Goal: Transaction & Acquisition: Book appointment/travel/reservation

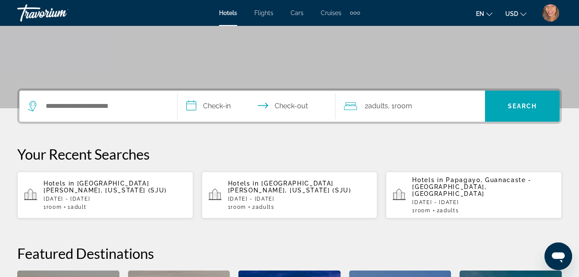
scroll to position [150, 0]
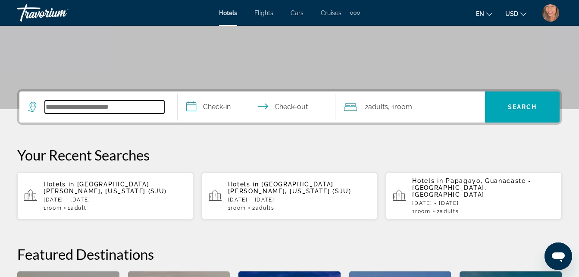
click at [65, 106] on input "Search widget" at bounding box center [104, 107] width 119 height 13
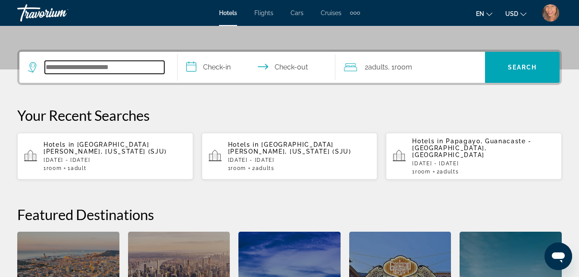
scroll to position [211, 0]
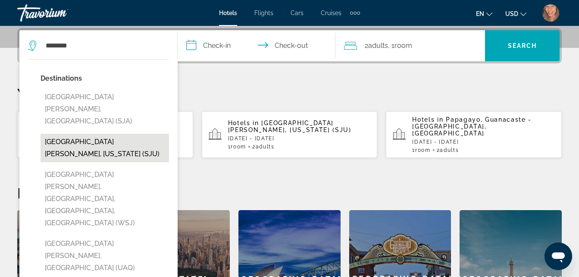
click at [81, 134] on button "[GEOGRAPHIC_DATA][PERSON_NAME], [US_STATE] (SJU)" at bounding box center [105, 148] width 129 height 28
type input "**********"
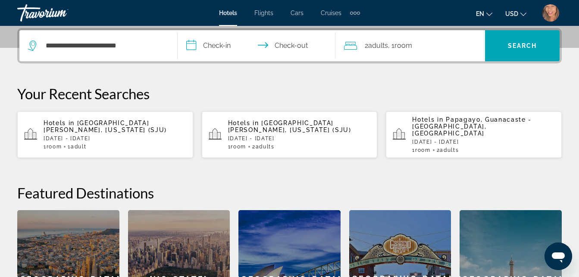
click at [221, 47] on input "**********" at bounding box center [259, 47] width 162 height 34
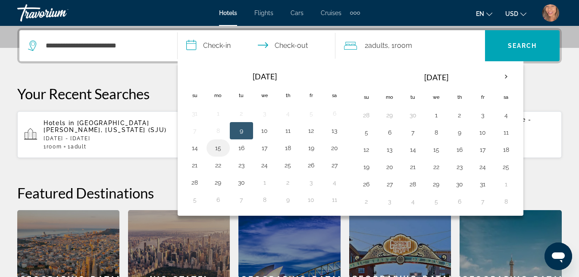
click at [217, 151] on button "15" at bounding box center [218, 148] width 14 height 12
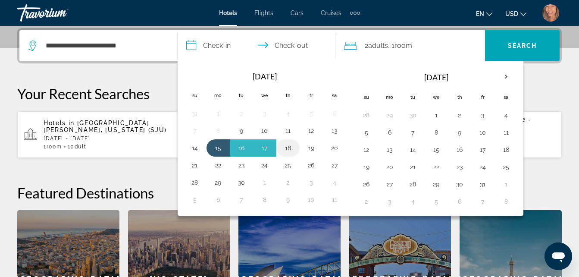
click at [288, 150] on button "18" at bounding box center [288, 148] width 14 height 12
type input "**********"
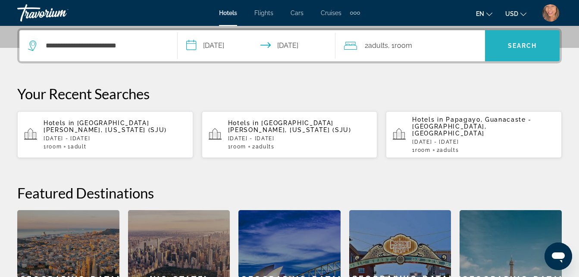
click at [516, 47] on span "Search" at bounding box center [522, 45] width 29 height 7
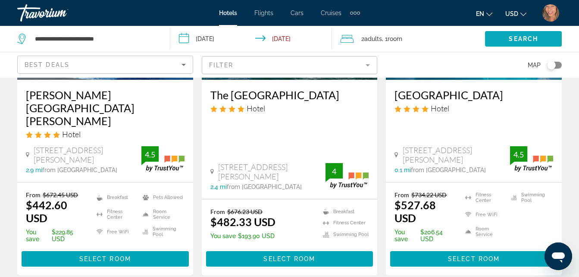
scroll to position [167, 0]
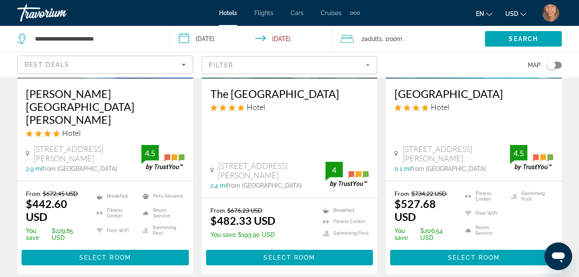
click at [402, 39] on span "Room" at bounding box center [395, 38] width 15 height 7
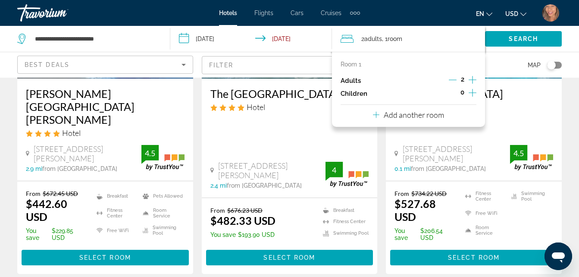
click at [450, 81] on icon "Decrement adults" at bounding box center [453, 80] width 8 height 8
click at [514, 94] on h3 "Hotel El Convento" at bounding box center [474, 93] width 159 height 13
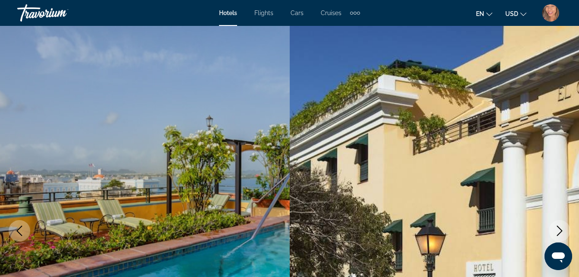
click at [513, 38] on img "Main content" at bounding box center [435, 231] width 290 height 410
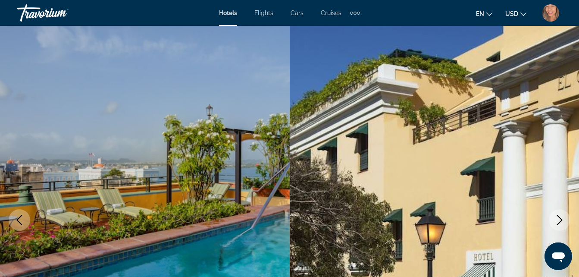
scroll to position [9, 0]
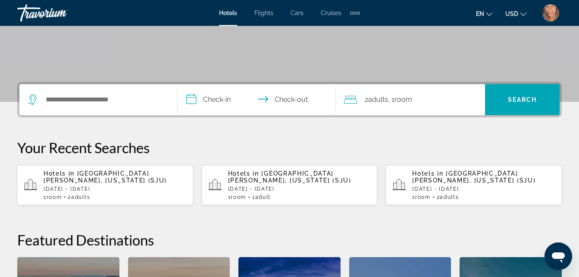
scroll to position [157, 0]
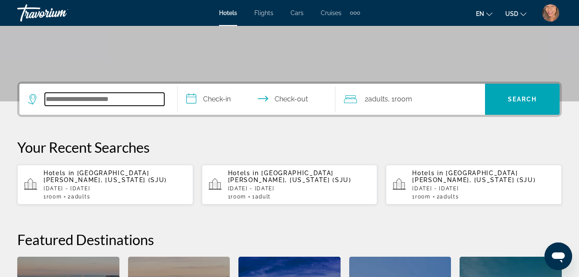
click at [61, 97] on input "Search widget" at bounding box center [104, 99] width 119 height 13
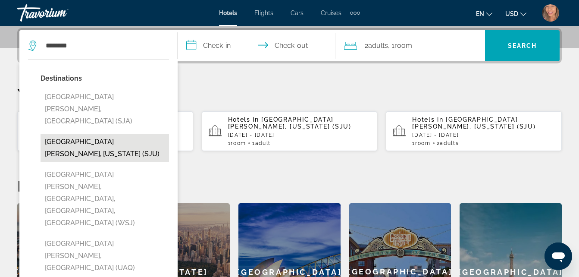
click at [80, 134] on button "[GEOGRAPHIC_DATA][PERSON_NAME], [US_STATE] (SJU)" at bounding box center [105, 148] width 129 height 28
type input "**********"
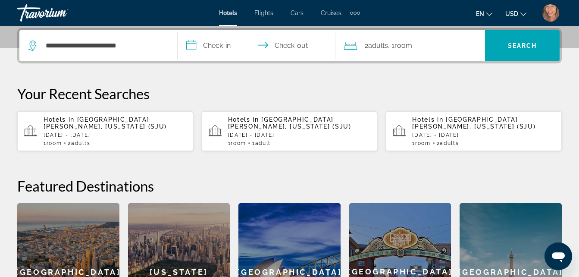
click at [214, 44] on input "**********" at bounding box center [259, 47] width 162 height 34
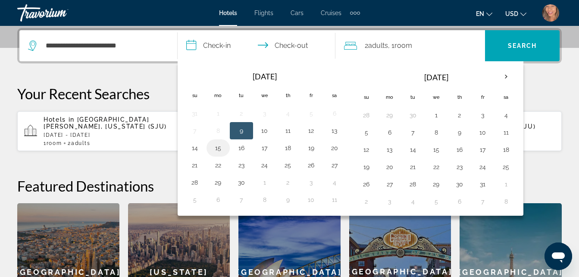
click at [217, 148] on button "15" at bounding box center [218, 148] width 14 height 12
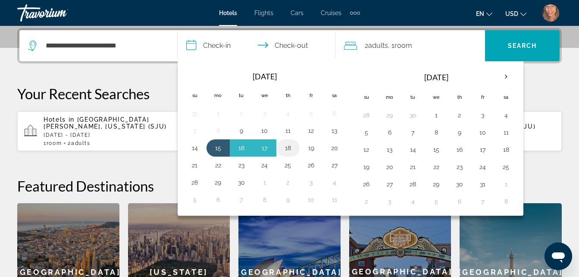
click at [285, 148] on button "18" at bounding box center [288, 148] width 14 height 12
type input "**********"
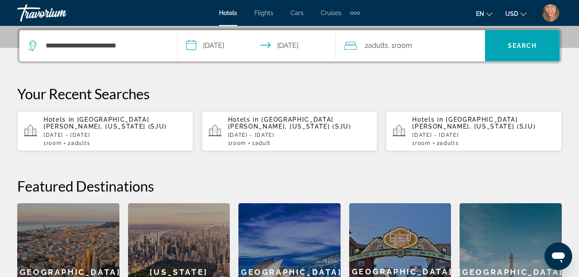
click at [380, 44] on span "Adults" at bounding box center [378, 45] width 20 height 8
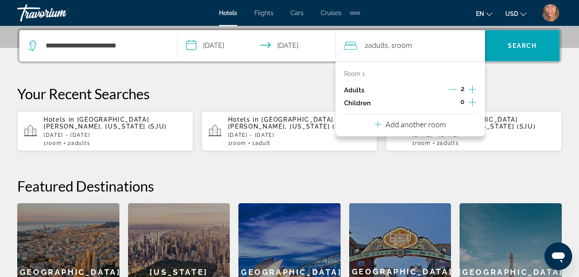
click at [451, 90] on icon "Decrement adults" at bounding box center [453, 89] width 8 height 8
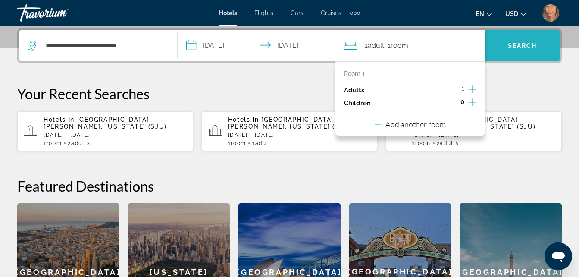
click at [505, 45] on span "Search widget" at bounding box center [522, 45] width 75 height 21
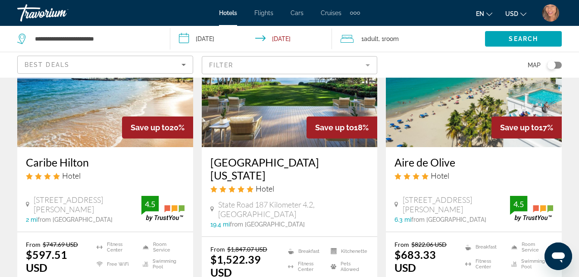
scroll to position [788, 0]
click at [226, 45] on input "**********" at bounding box center [252, 40] width 165 height 28
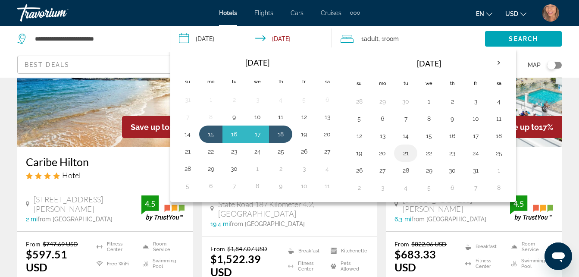
click at [403, 151] on button "21" at bounding box center [406, 153] width 14 height 12
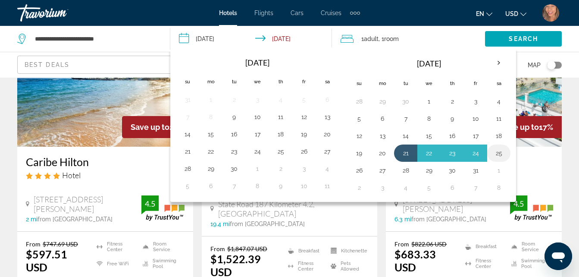
click at [500, 150] on button "25" at bounding box center [499, 153] width 14 height 12
type input "**********"
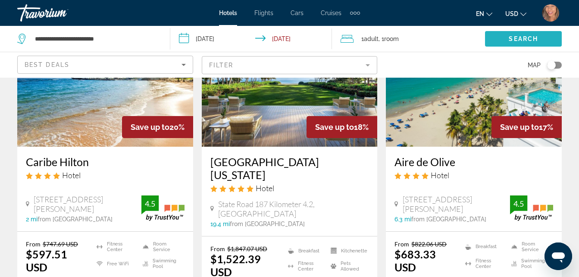
click at [514, 36] on span "Search" at bounding box center [523, 38] width 29 height 7
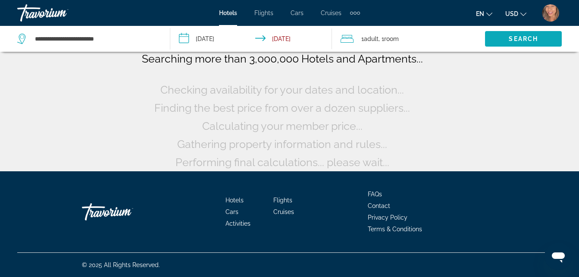
scroll to position [71, 0]
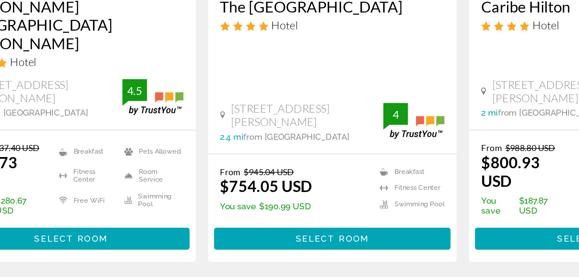
scroll to position [524, 0]
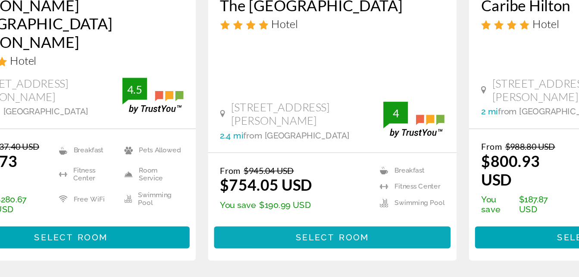
click at [304, 238] on span "Main content" at bounding box center [289, 248] width 167 height 21
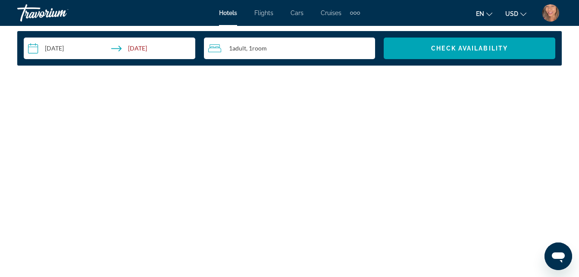
scroll to position [1282, 0]
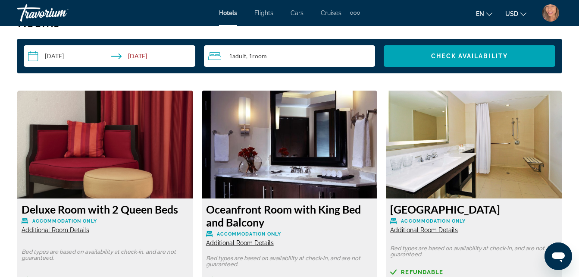
click at [522, 148] on img "Main content" at bounding box center [474, 145] width 176 height 108
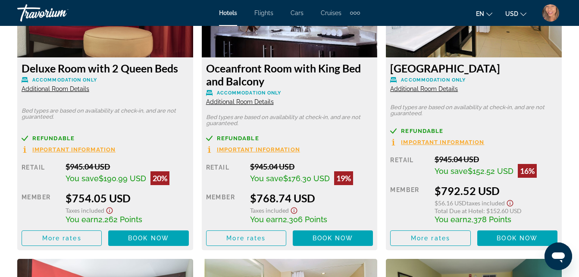
scroll to position [1424, 0]
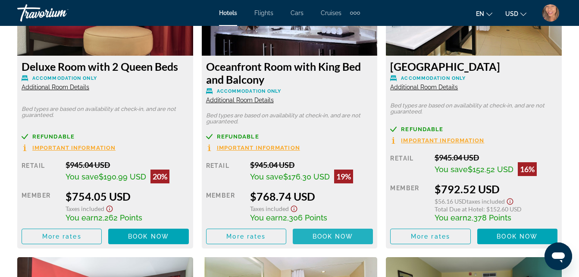
click at [300, 228] on span "Main content" at bounding box center [333, 236] width 80 height 21
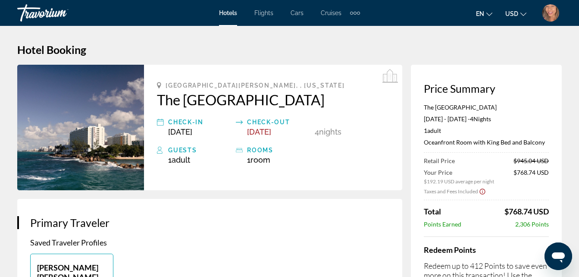
scroll to position [4, 0]
